Goal: Task Accomplishment & Management: Manage account settings

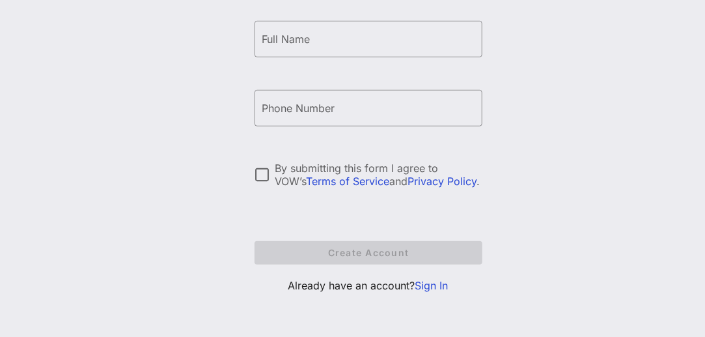
scroll to position [96, 0]
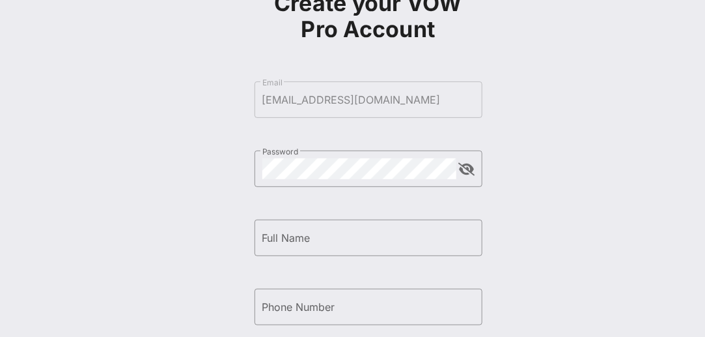
click at [431, 281] on div "Create your VOW Pro Account ​ Email [EMAIL_ADDRESS][DOMAIN_NAME] ​ Password ​ F…" at bounding box center [369, 239] width 228 height 525
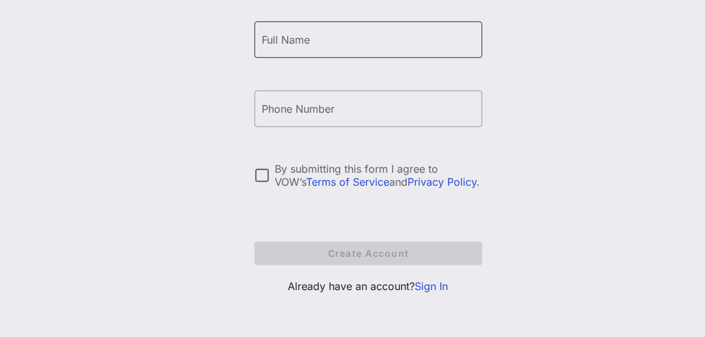
scroll to position [294, 0]
click at [434, 292] on p "Already have an account? Sign In" at bounding box center [369, 285] width 228 height 16
click at [430, 285] on link "Sign In" at bounding box center [431, 285] width 33 height 13
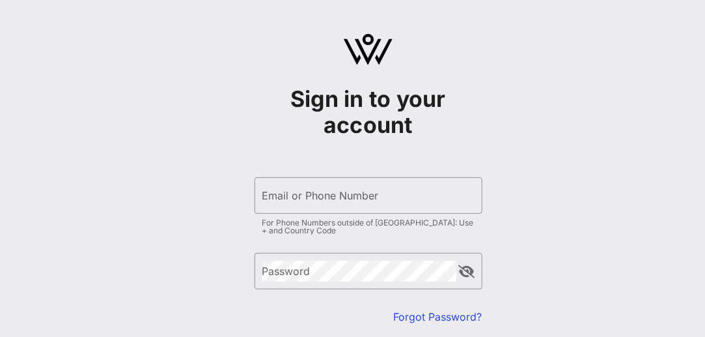
type input "[EMAIL_ADDRESS][DOMAIN_NAME]"
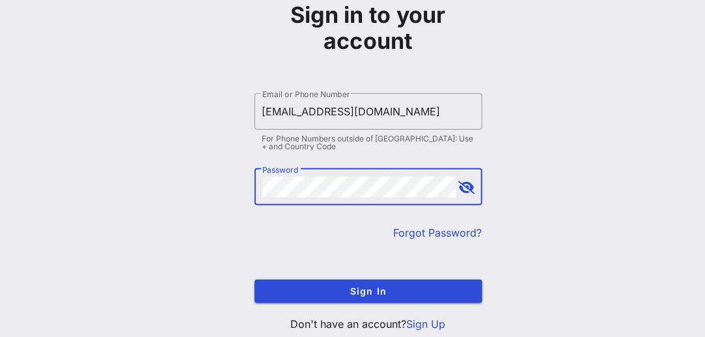
scroll to position [122, 0]
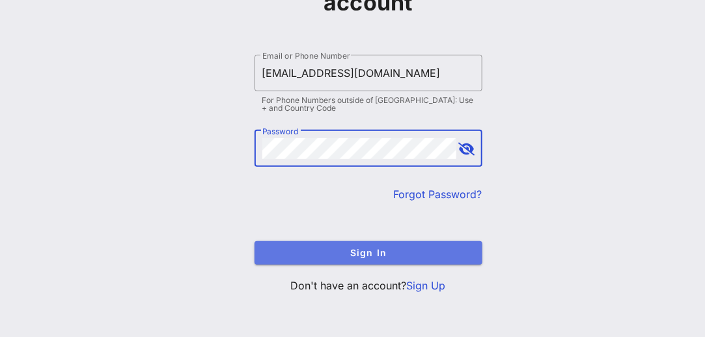
click at [425, 261] on button "Sign In" at bounding box center [369, 252] width 228 height 23
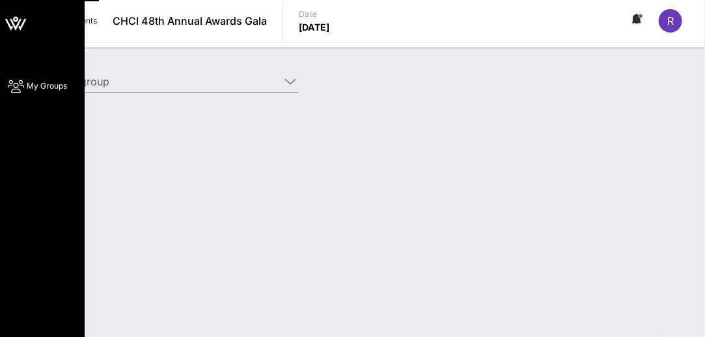
type input "United Food & Commercial Workers International Union (United Food & Commercial …"
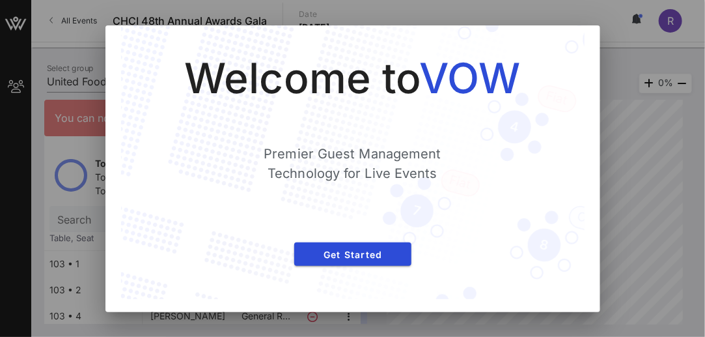
click at [607, 118] on div at bounding box center [352, 168] width 705 height 337
click at [607, 170] on div at bounding box center [352, 168] width 705 height 337
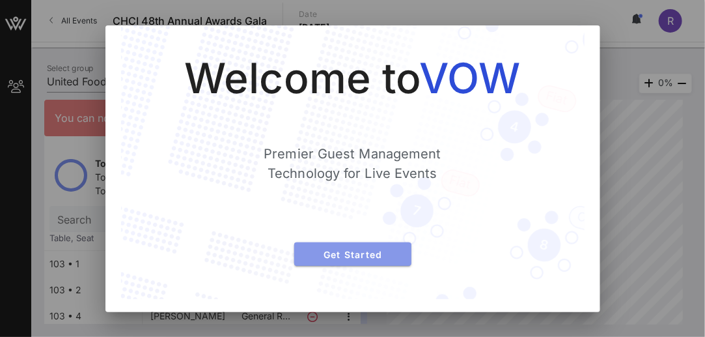
click at [382, 257] on span "Get Started" at bounding box center [353, 254] width 96 height 11
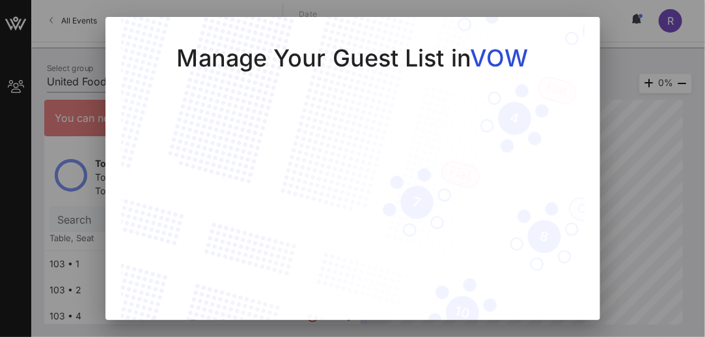
scroll to position [75, 0]
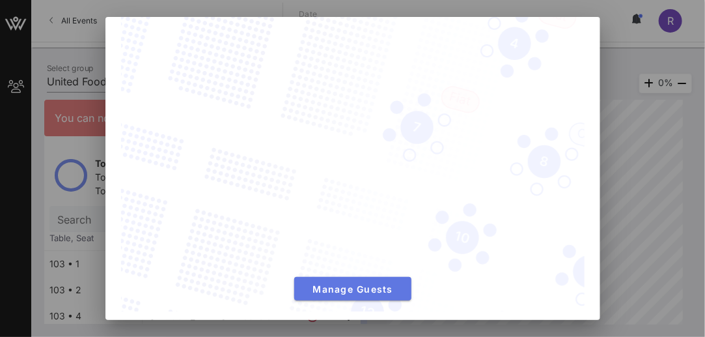
click at [391, 283] on span "Manage Guests" at bounding box center [353, 288] width 96 height 11
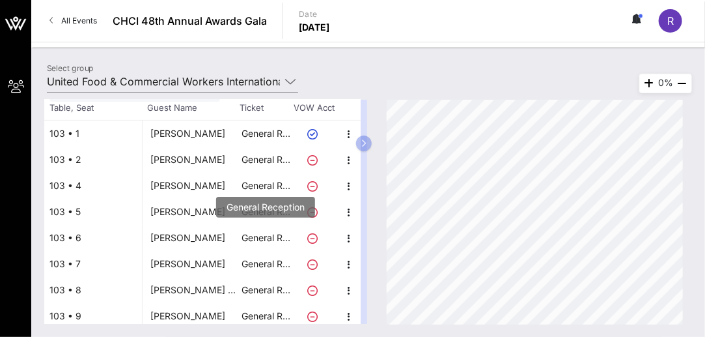
scroll to position [134, 0]
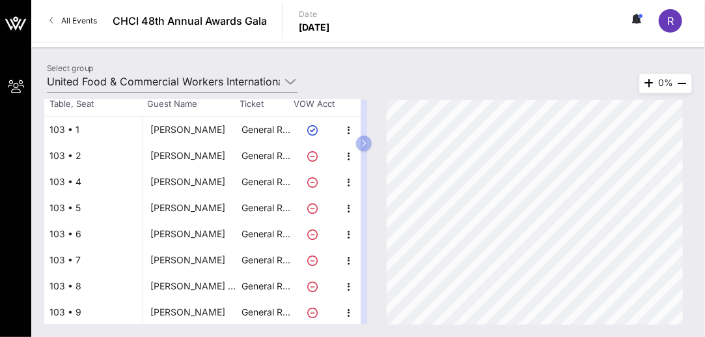
click at [202, 232] on div "[PERSON_NAME]" at bounding box center [187, 234] width 75 height 26
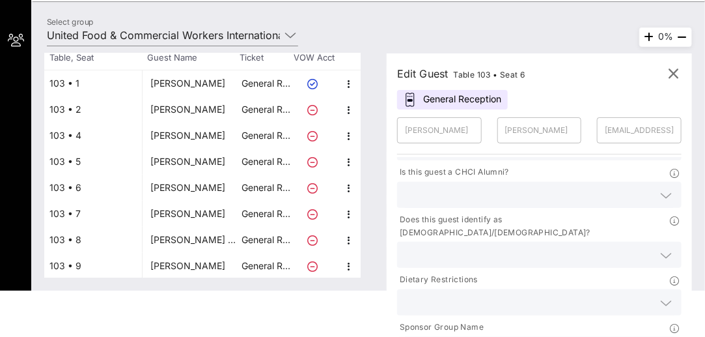
scroll to position [79, 0]
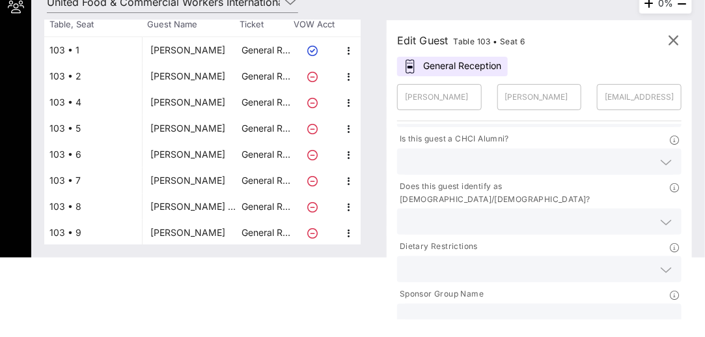
drag, startPoint x: 607, startPoint y: 96, endPoint x: 678, endPoint y: 95, distance: 71.6
click at [678, 95] on div "​ [EMAIL_ADDRESS][DOMAIN_NAME]" at bounding box center [639, 97] width 85 height 26
click at [676, 39] on icon "button" at bounding box center [674, 41] width 16 height 16
